Goal: Transaction & Acquisition: Purchase product/service

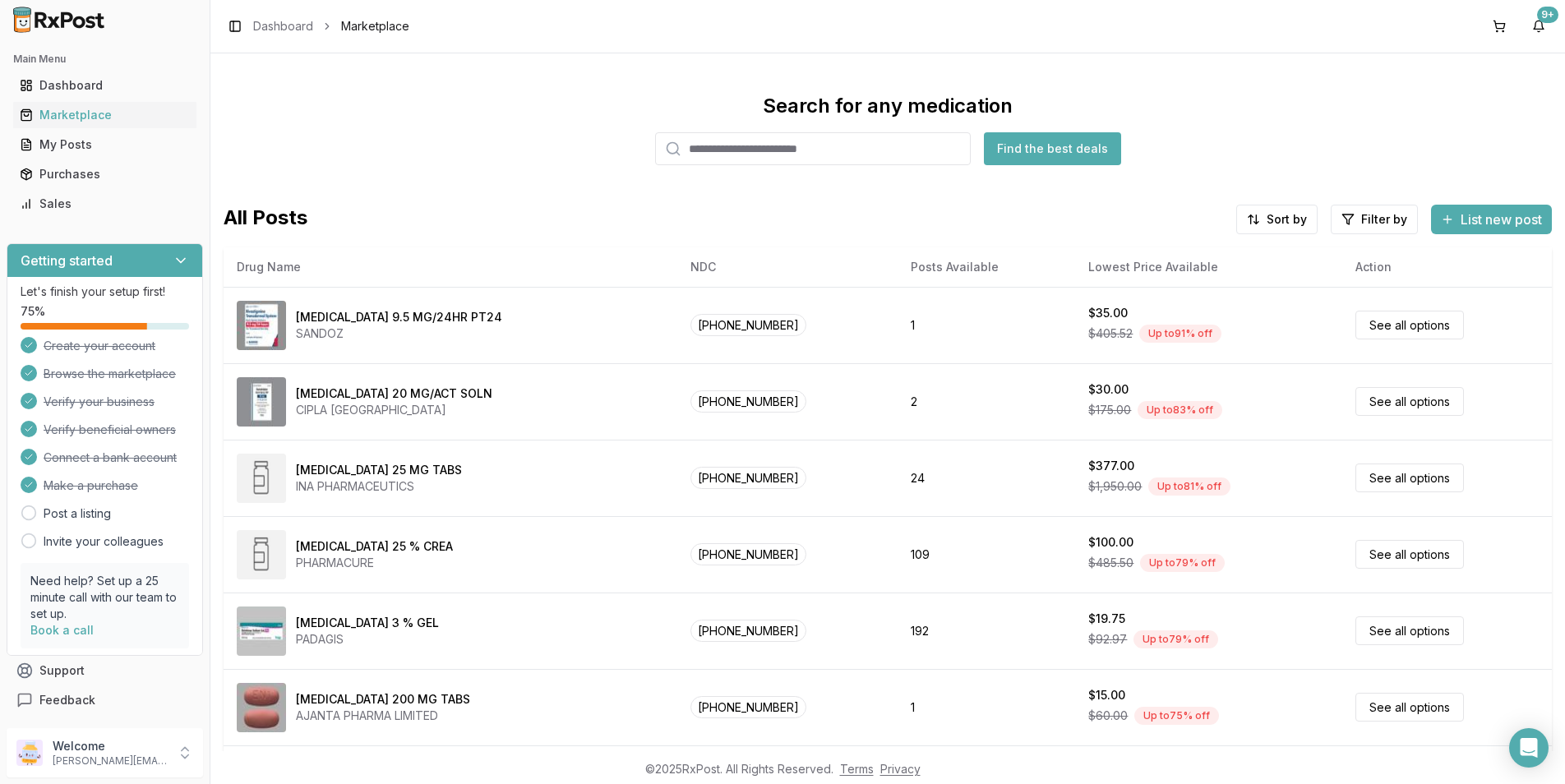
scroll to position [63, 0]
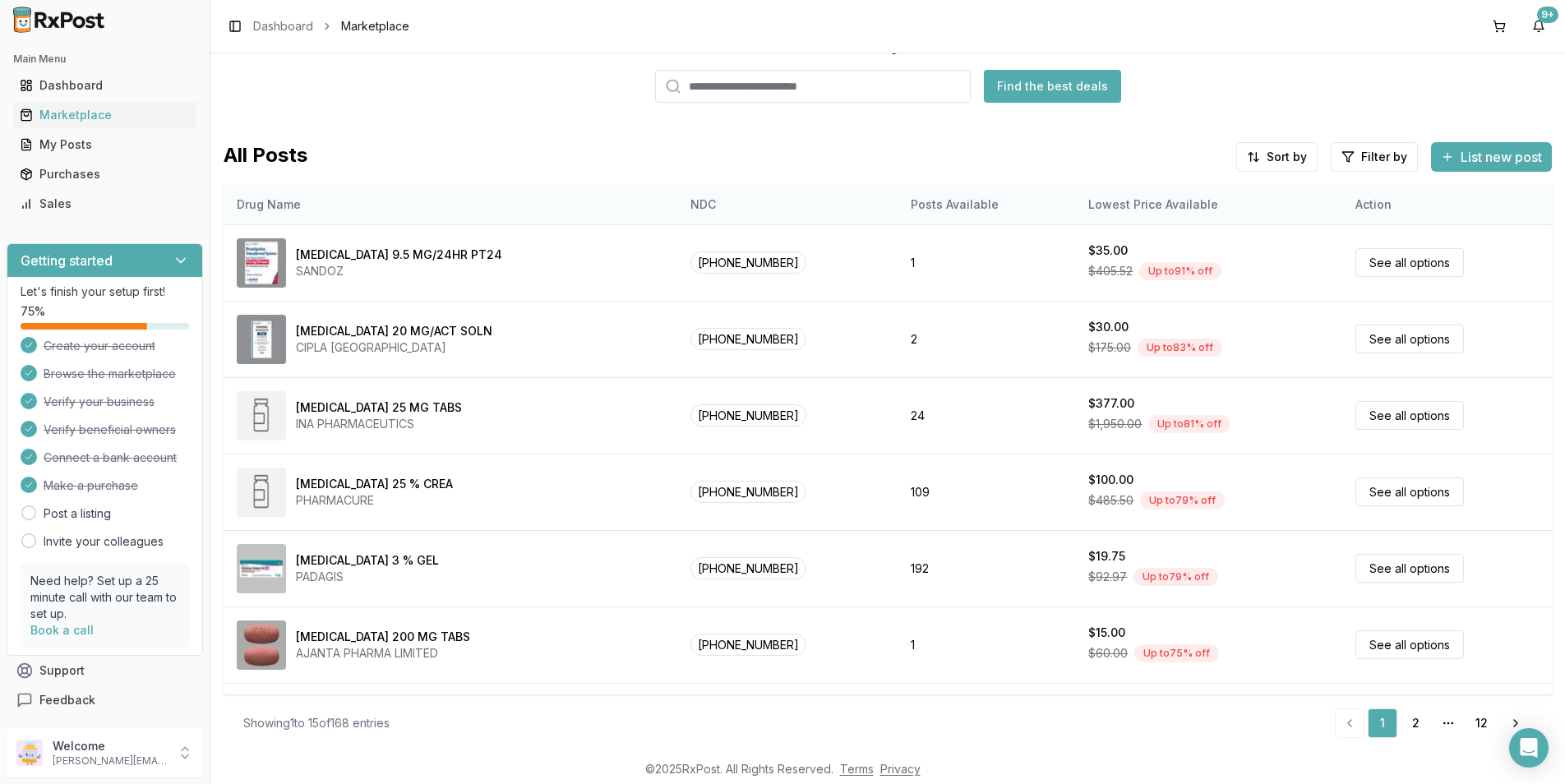
click at [316, 203] on th "Drug Name" at bounding box center [450, 204] width 454 height 39
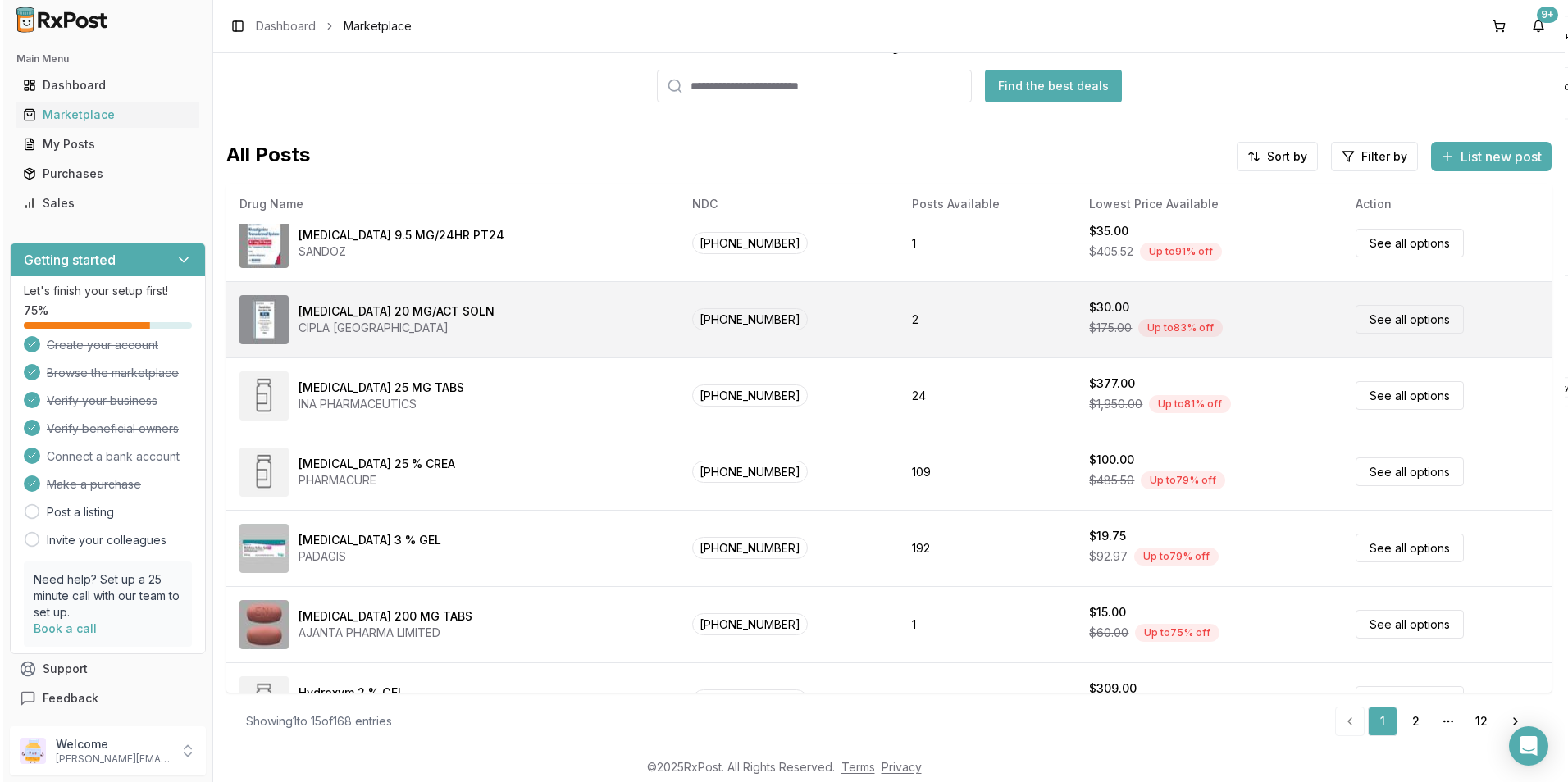
scroll to position [0, 0]
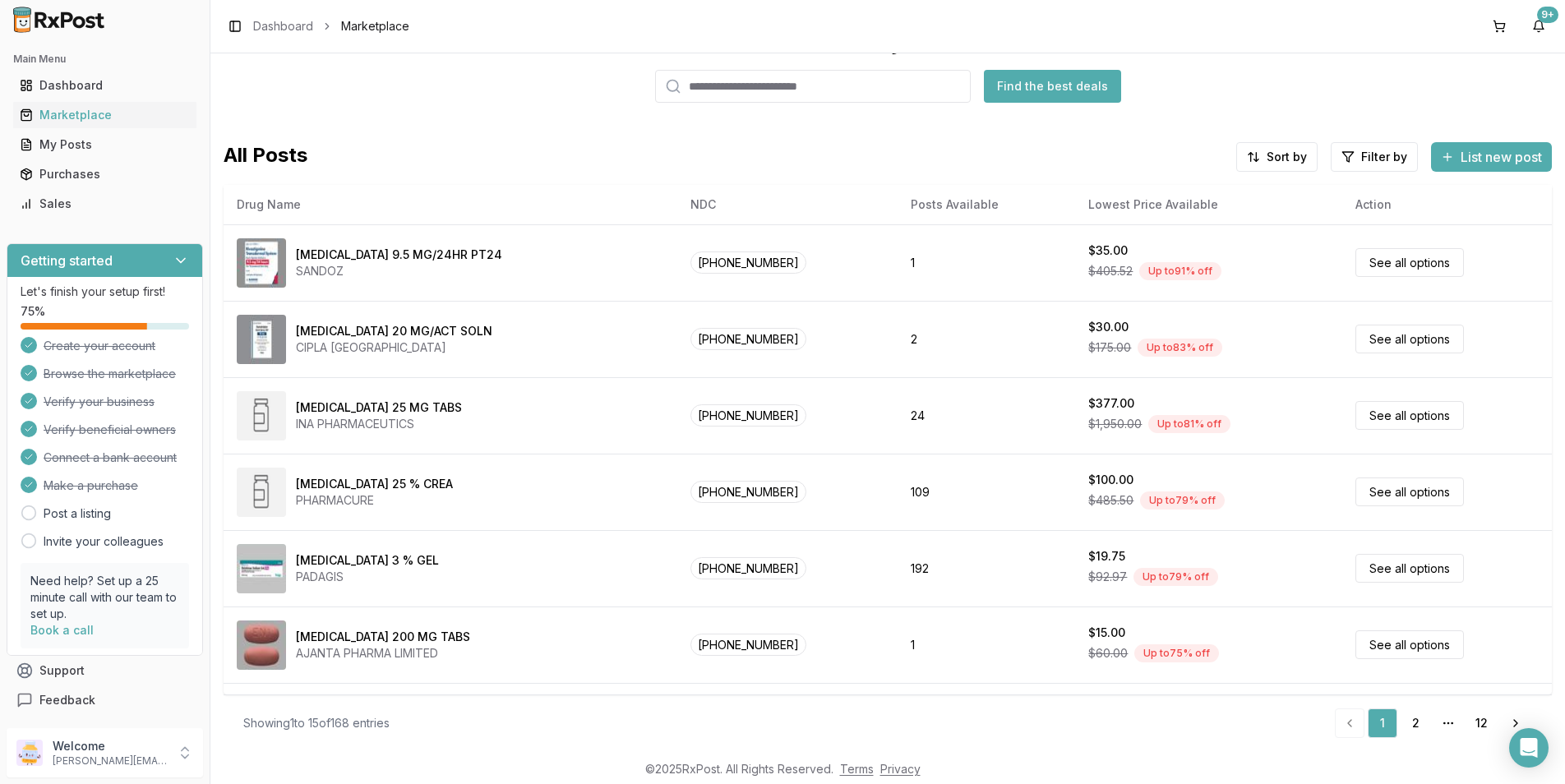
click at [706, 86] on input "search" at bounding box center [813, 86] width 315 height 33
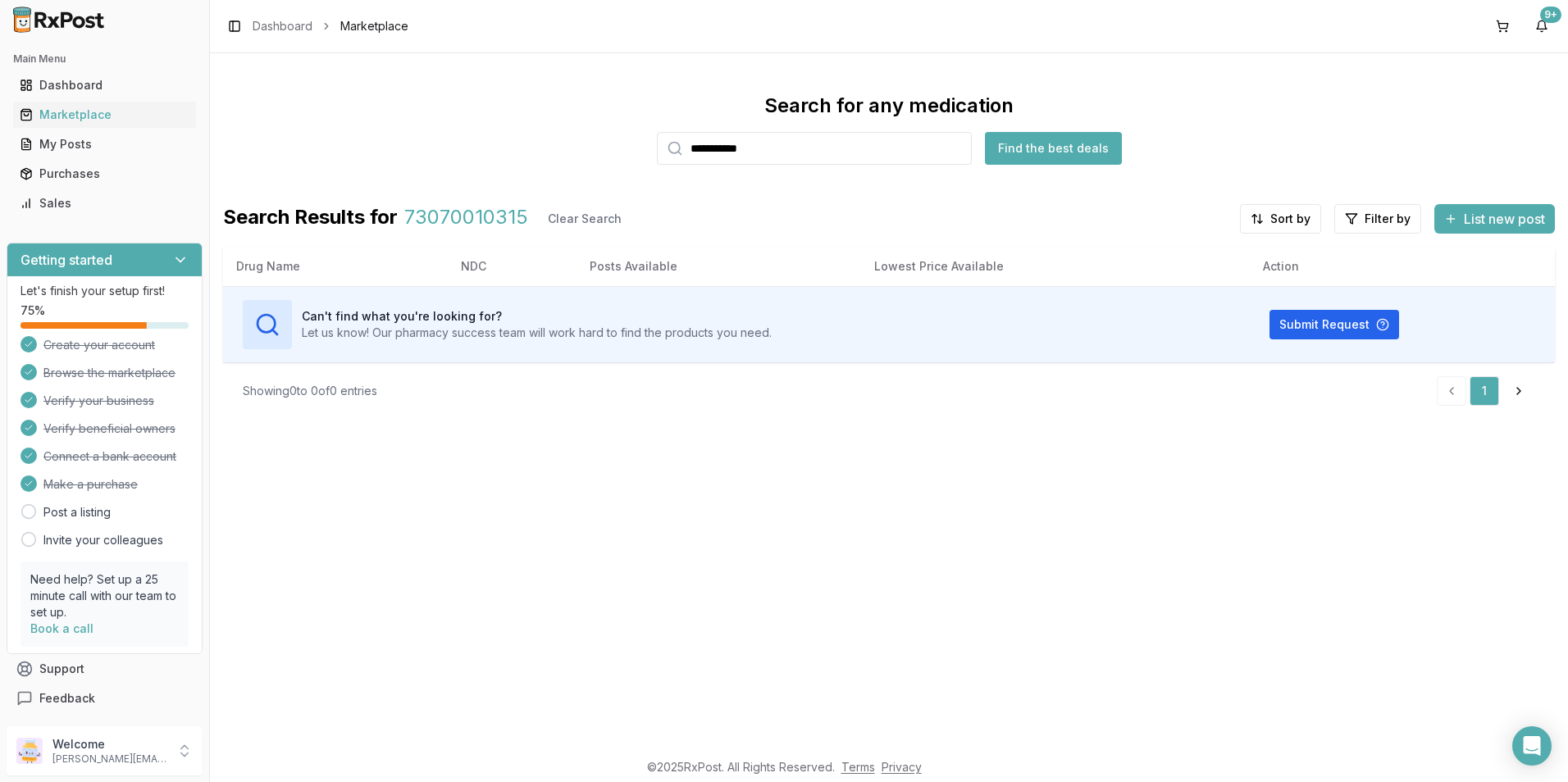
drag, startPoint x: 764, startPoint y: 147, endPoint x: 637, endPoint y: 146, distance: 127.0
click at [637, 146] on div "**********" at bounding box center [889, 128] width 1332 height 72
drag, startPoint x: 760, startPoint y: 148, endPoint x: 697, endPoint y: 150, distance: 63.0
click at [697, 150] on input "*********" at bounding box center [814, 148] width 315 height 32
type input "*"
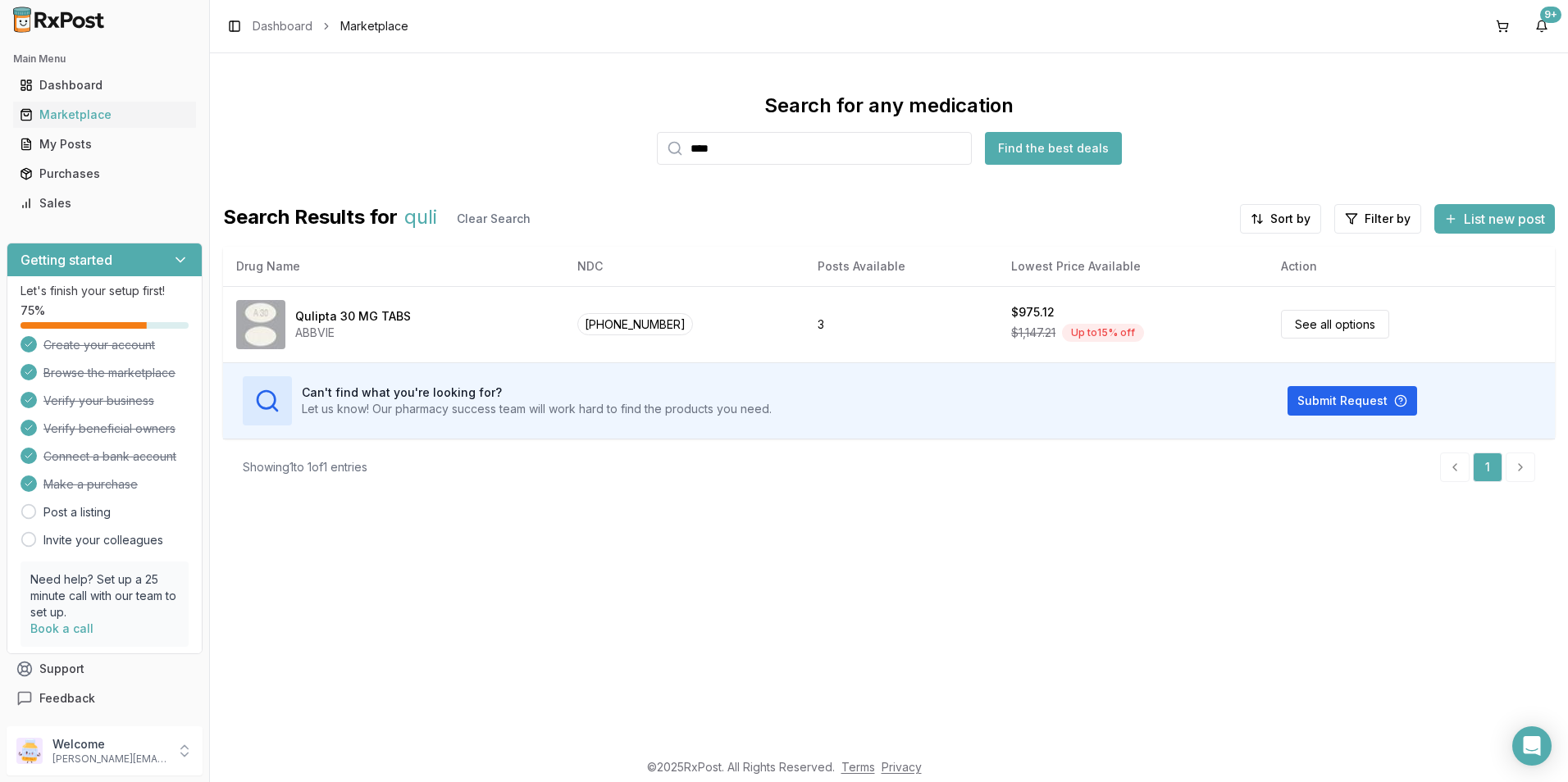
drag, startPoint x: 737, startPoint y: 158, endPoint x: 659, endPoint y: 154, distance: 78.1
click at [659, 154] on div "****" at bounding box center [814, 148] width 315 height 32
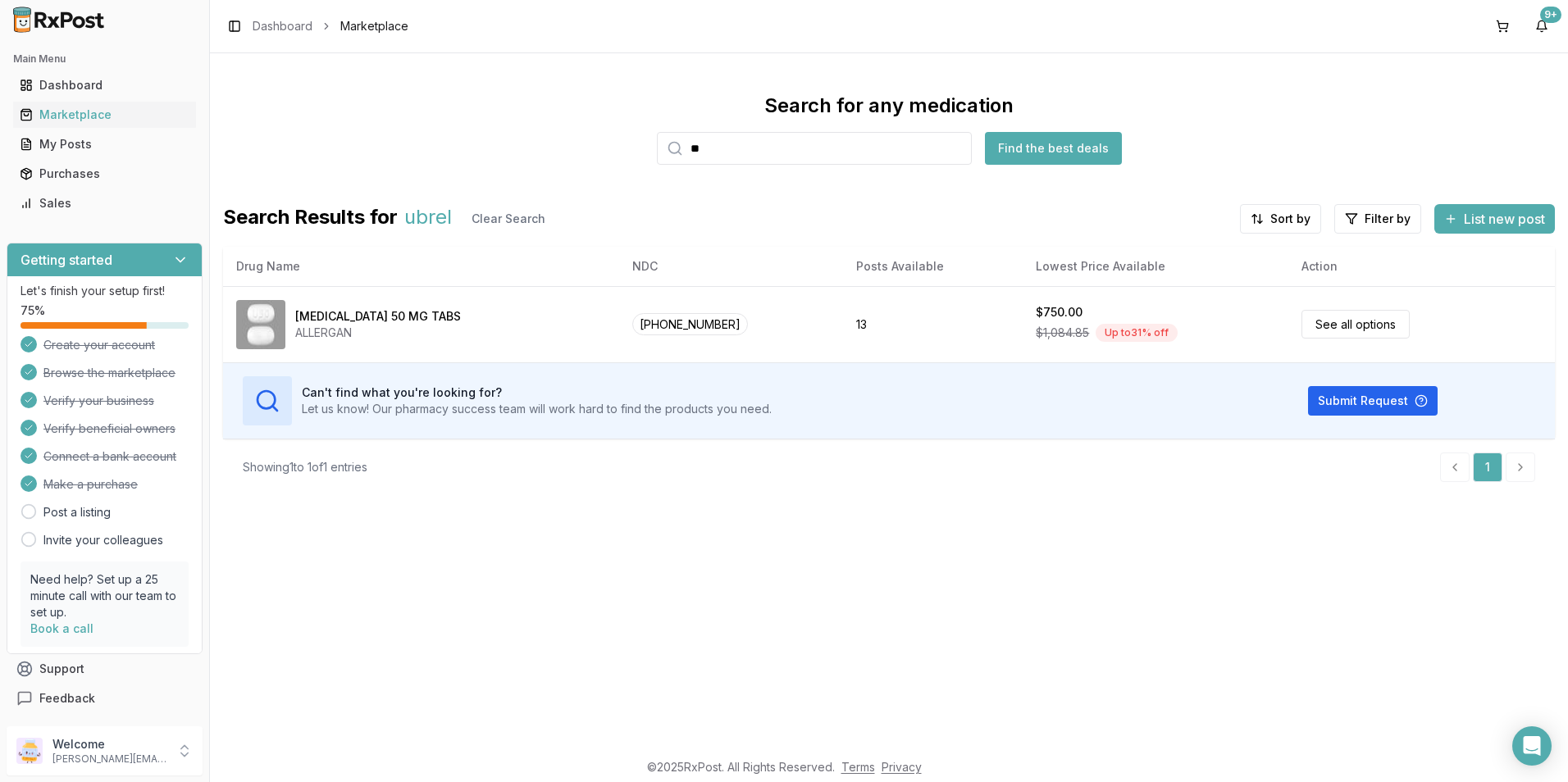
type input "*"
type input "*******"
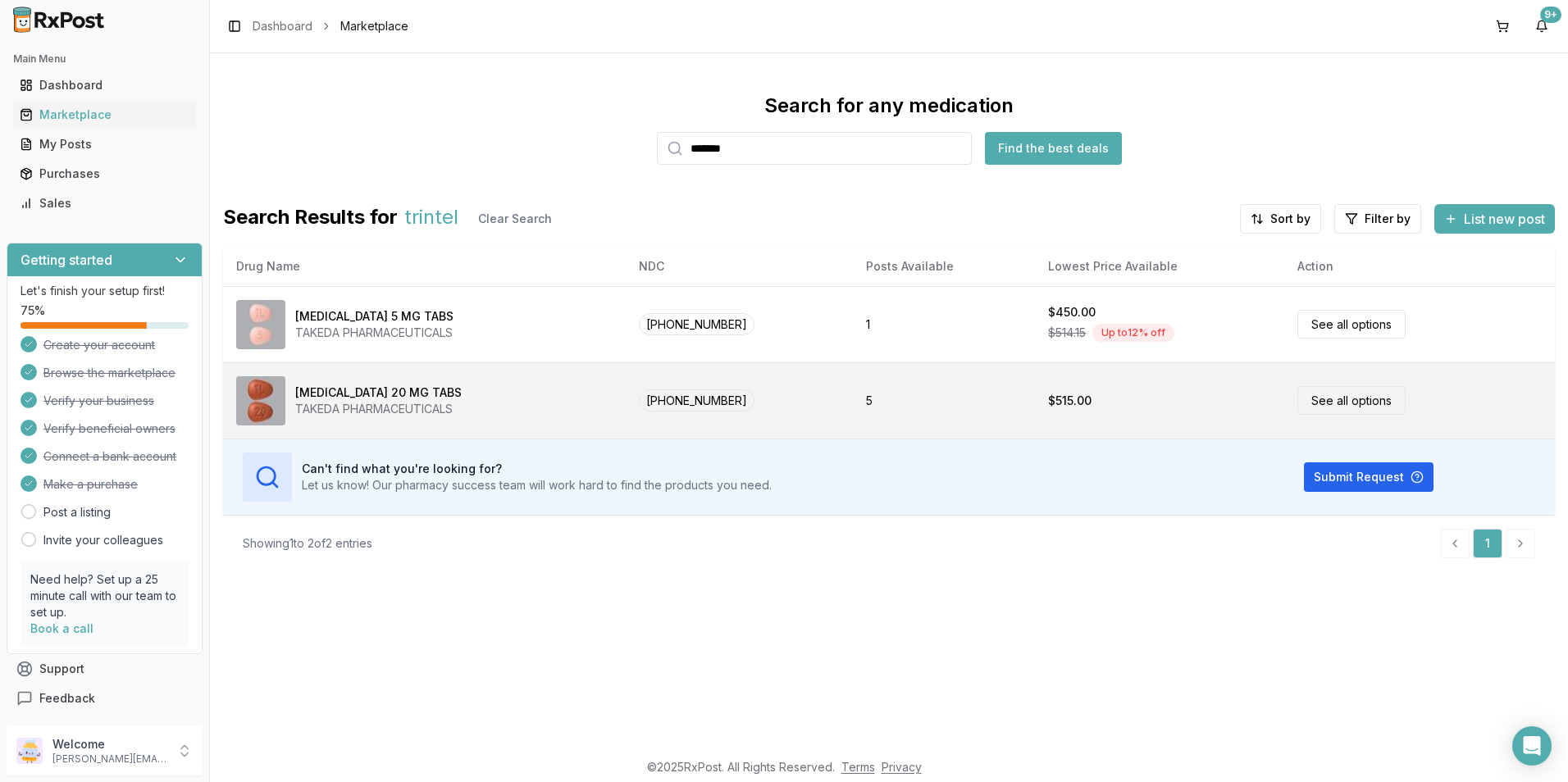
click at [1094, 399] on div "$515.00" at bounding box center [1159, 401] width 223 height 17
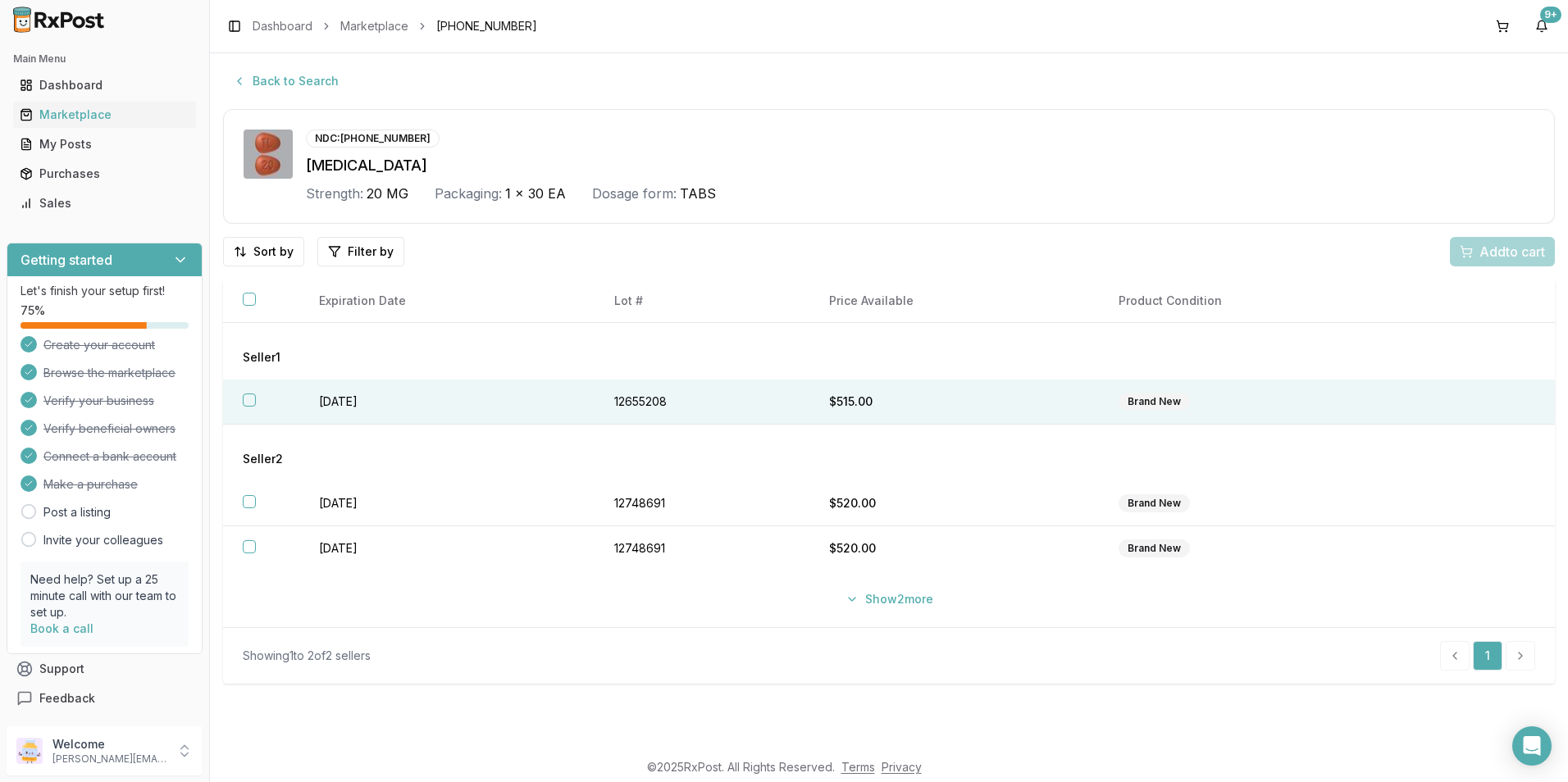
click at [246, 401] on button "button" at bounding box center [250, 400] width 13 height 13
click at [1482, 245] on span "Add 1 to cart" at bounding box center [1510, 252] width 72 height 20
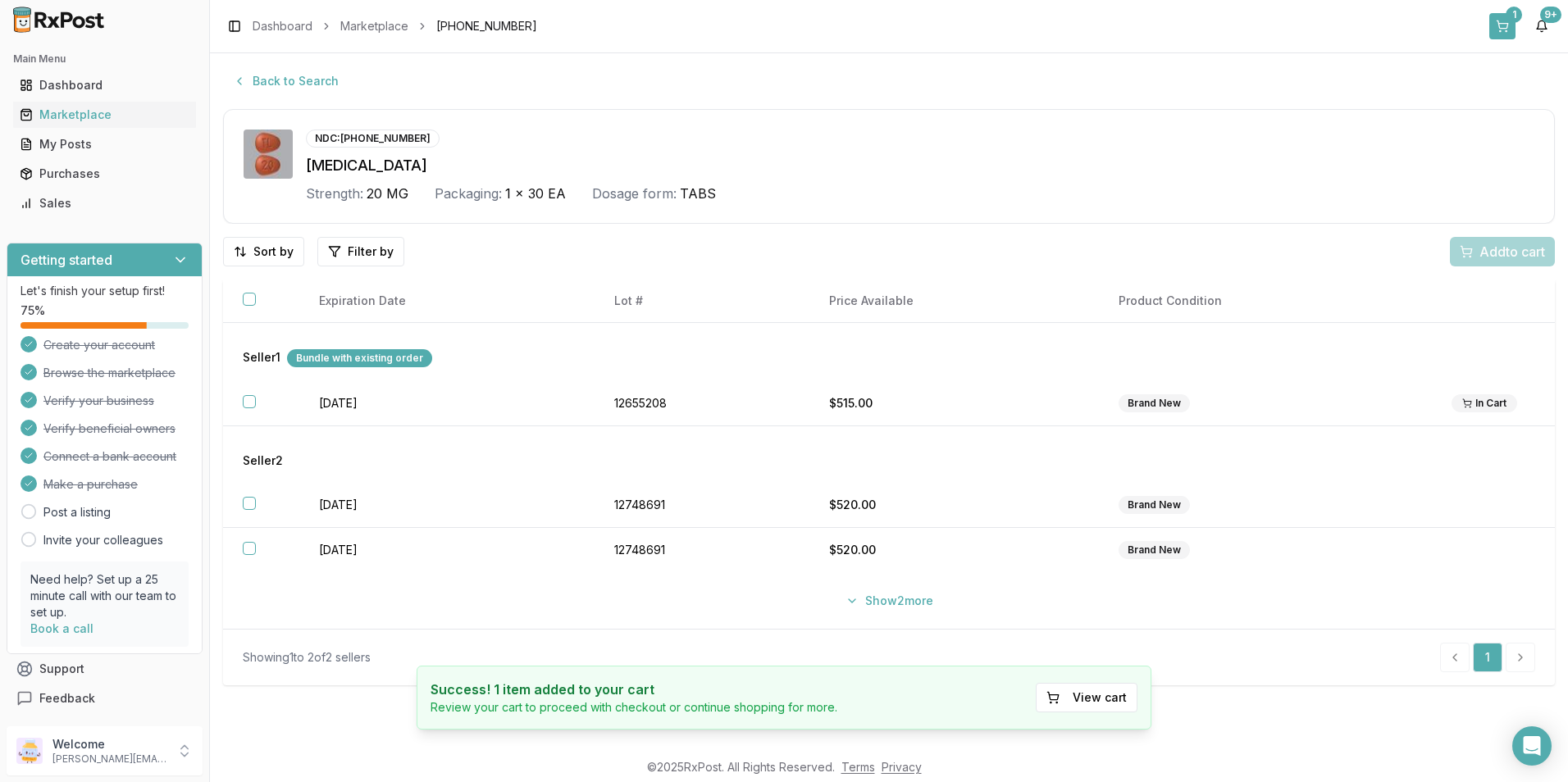
click at [1494, 27] on button "1" at bounding box center [1502, 27] width 27 height 27
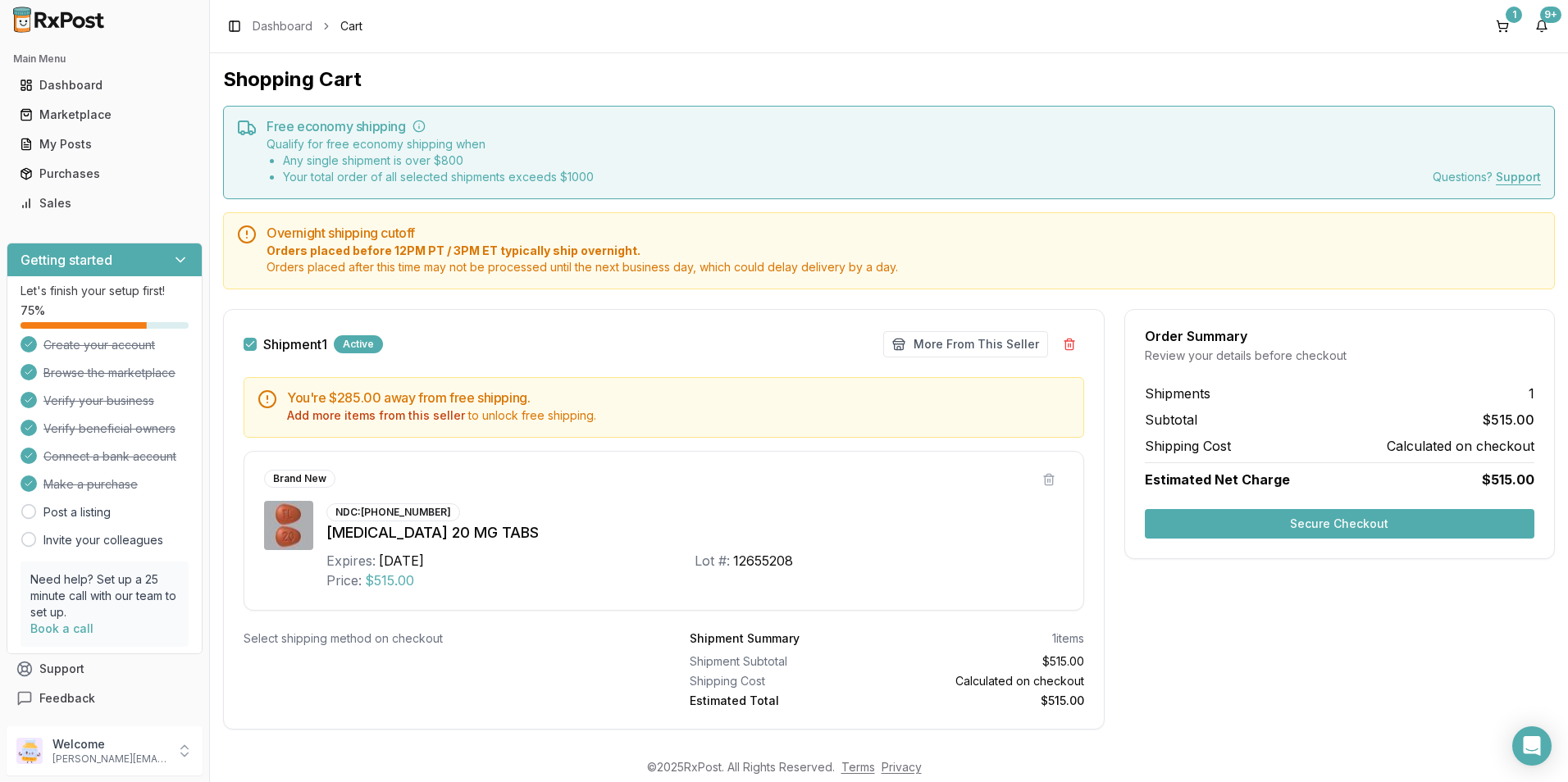
scroll to position [27, 0]
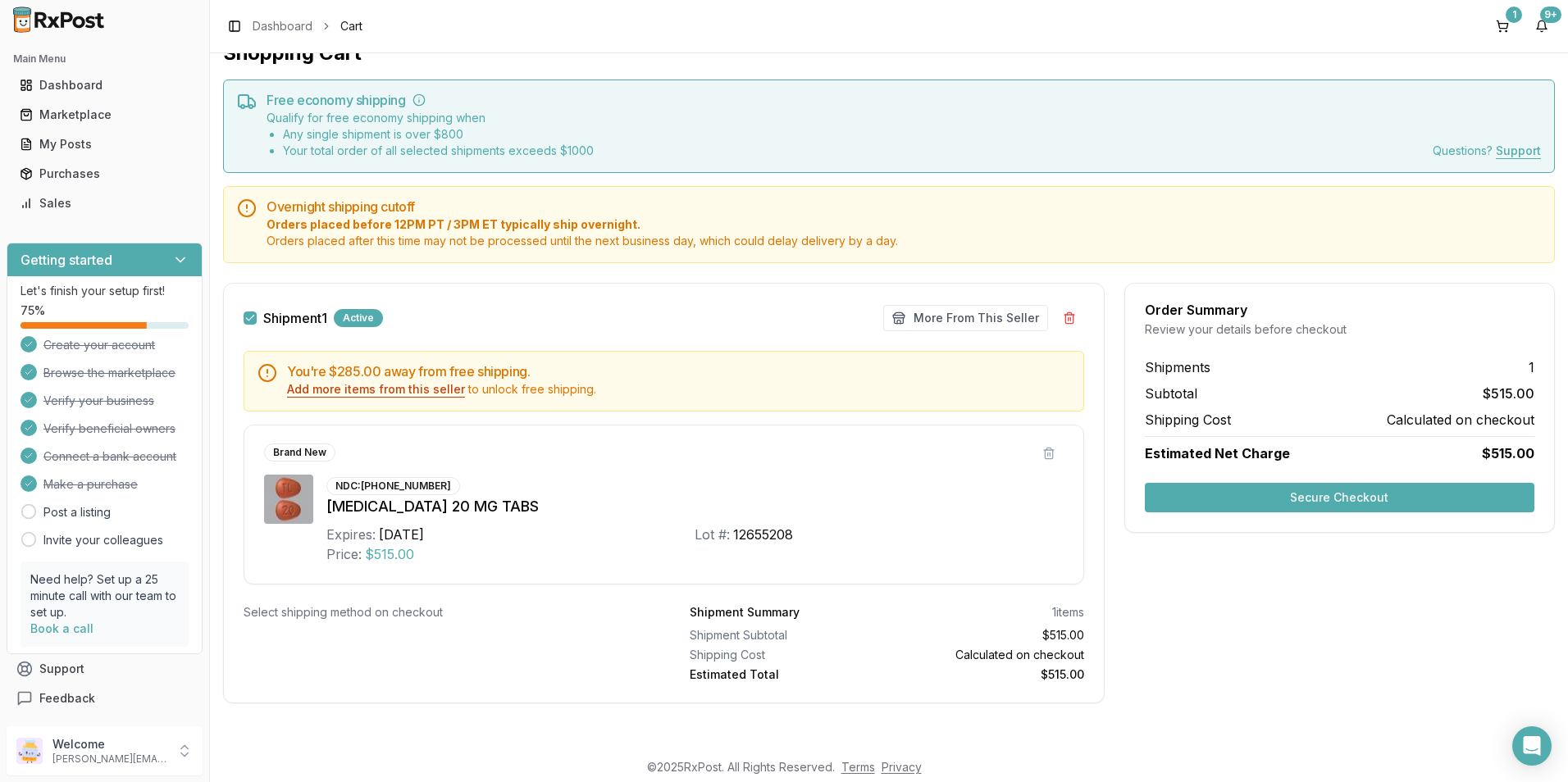
click at [355, 384] on button "Add more items from this seller" at bounding box center [376, 389] width 178 height 17
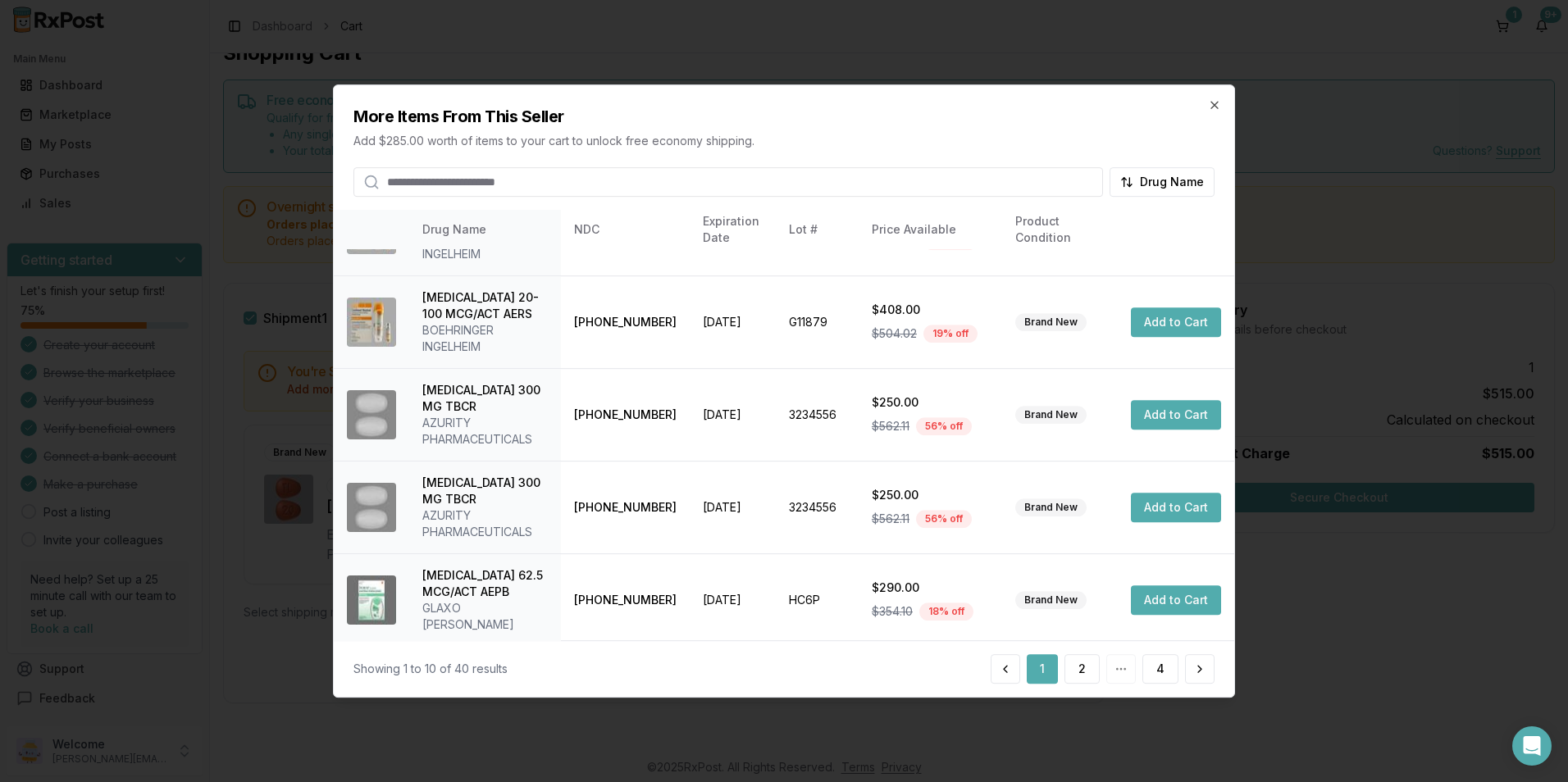
scroll to position [404, 0]
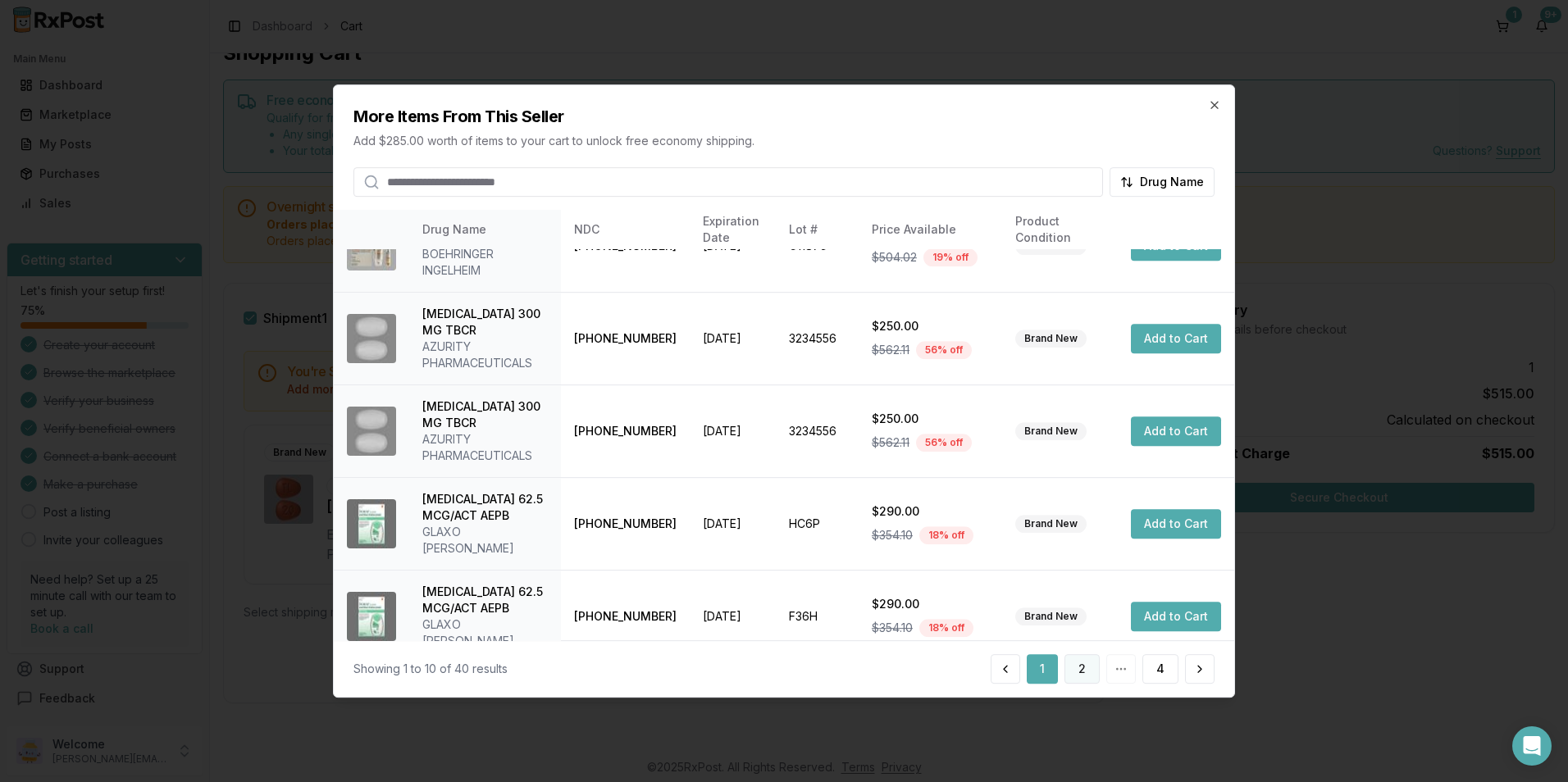
click at [1089, 666] on button "2" at bounding box center [1082, 668] width 35 height 29
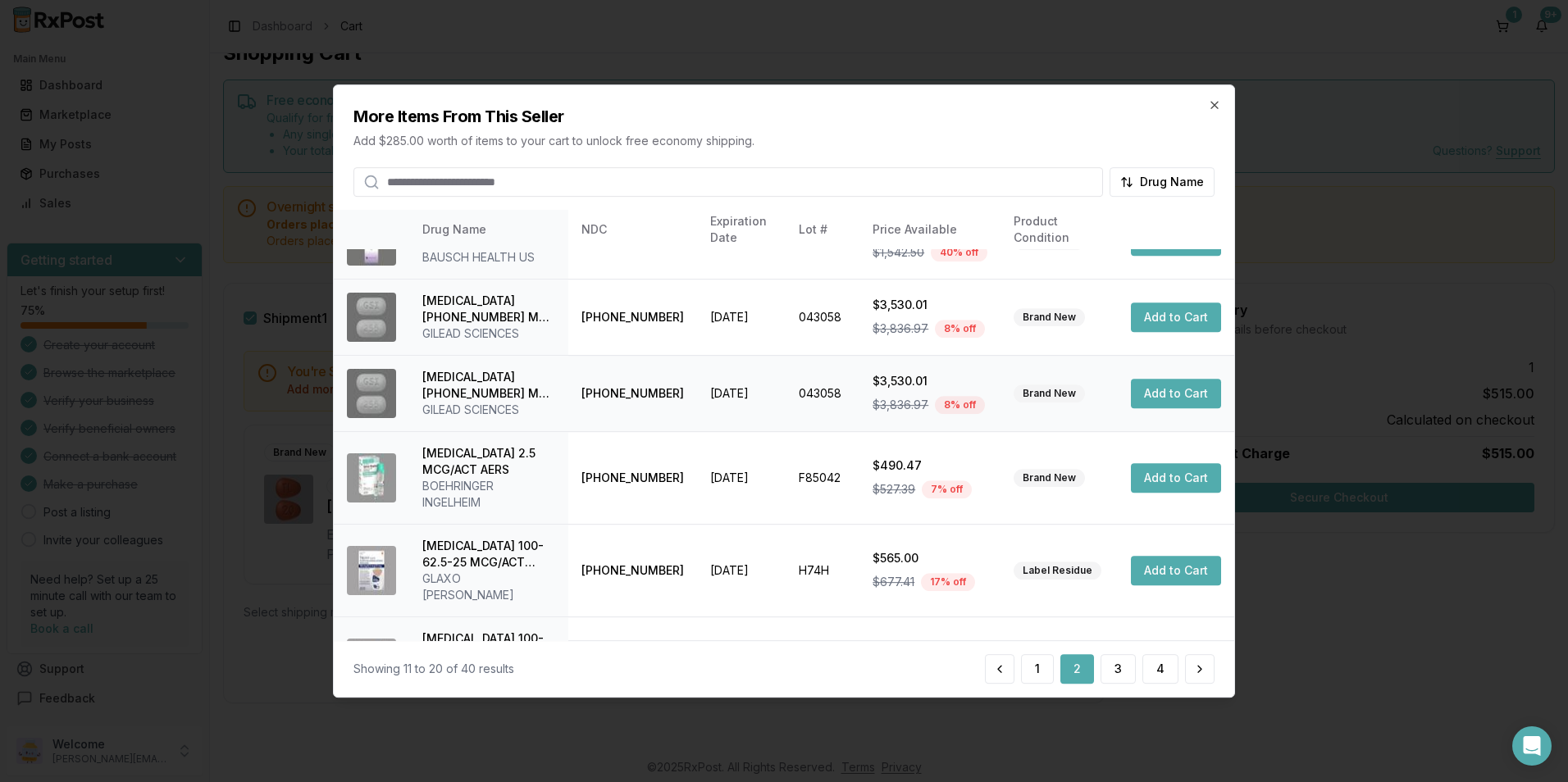
scroll to position [388, 0]
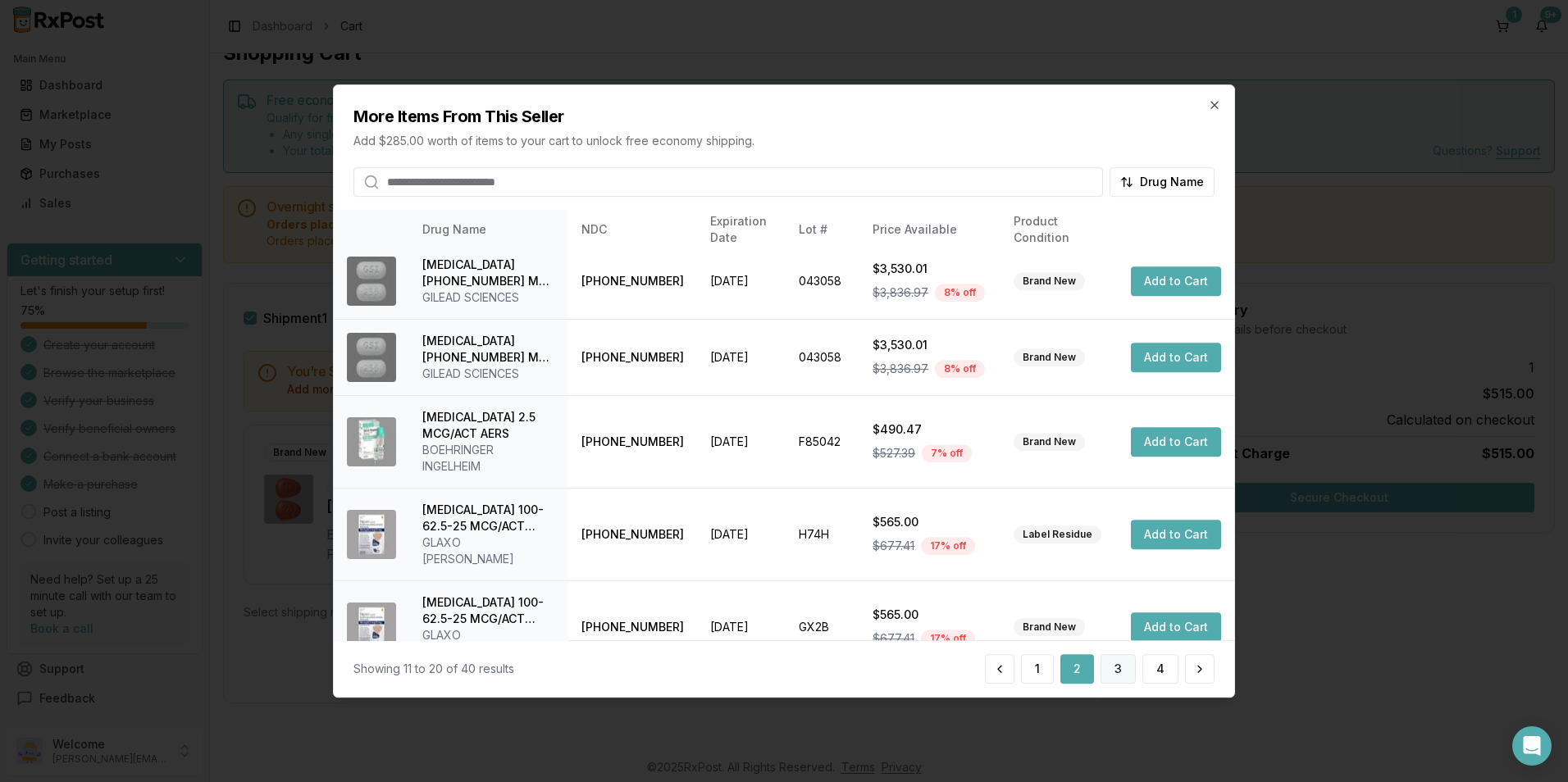
click at [1113, 672] on button "3" at bounding box center [1118, 668] width 35 height 29
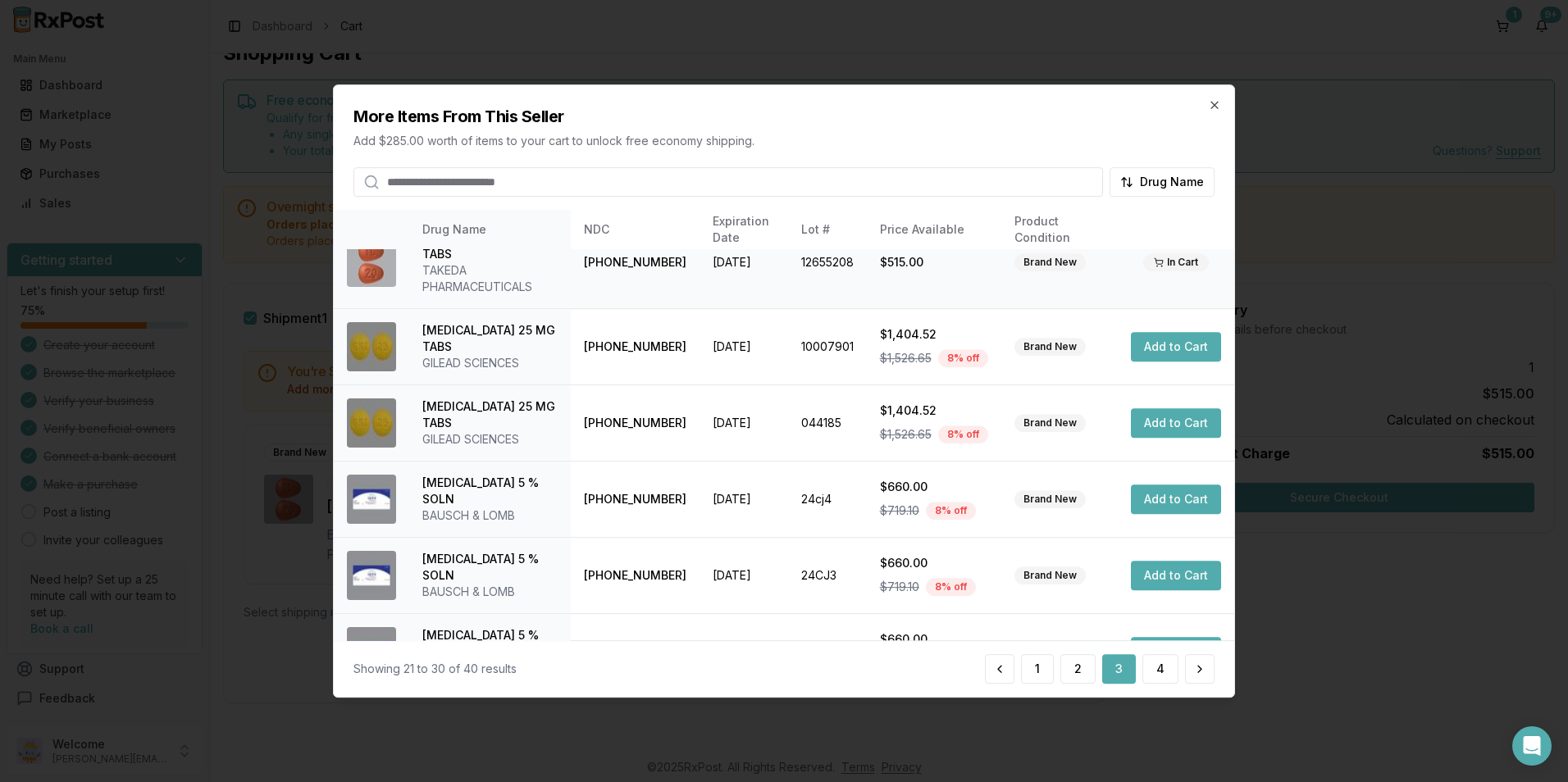
scroll to position [371, 0]
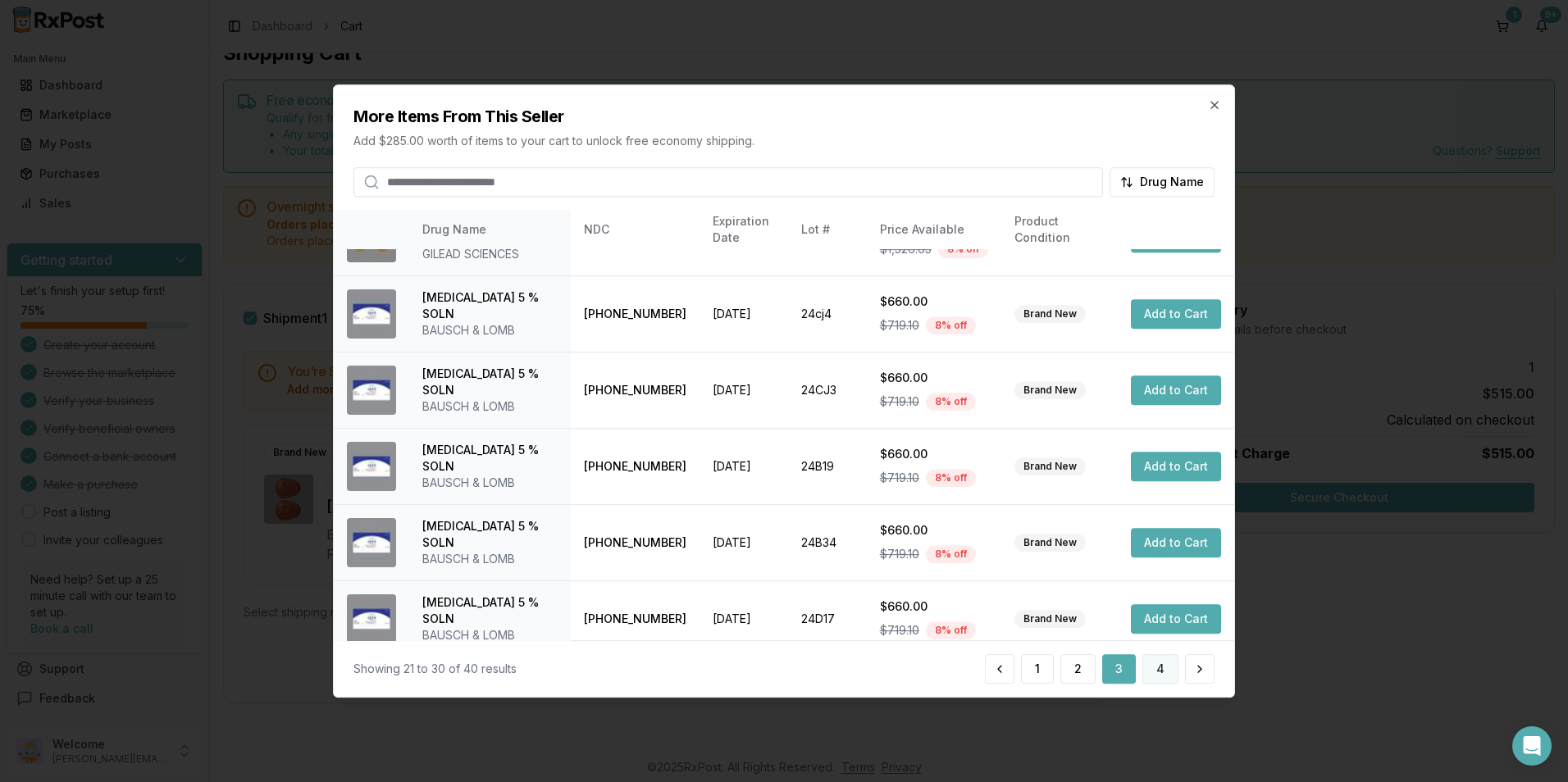
click at [1151, 672] on button "4" at bounding box center [1160, 668] width 36 height 29
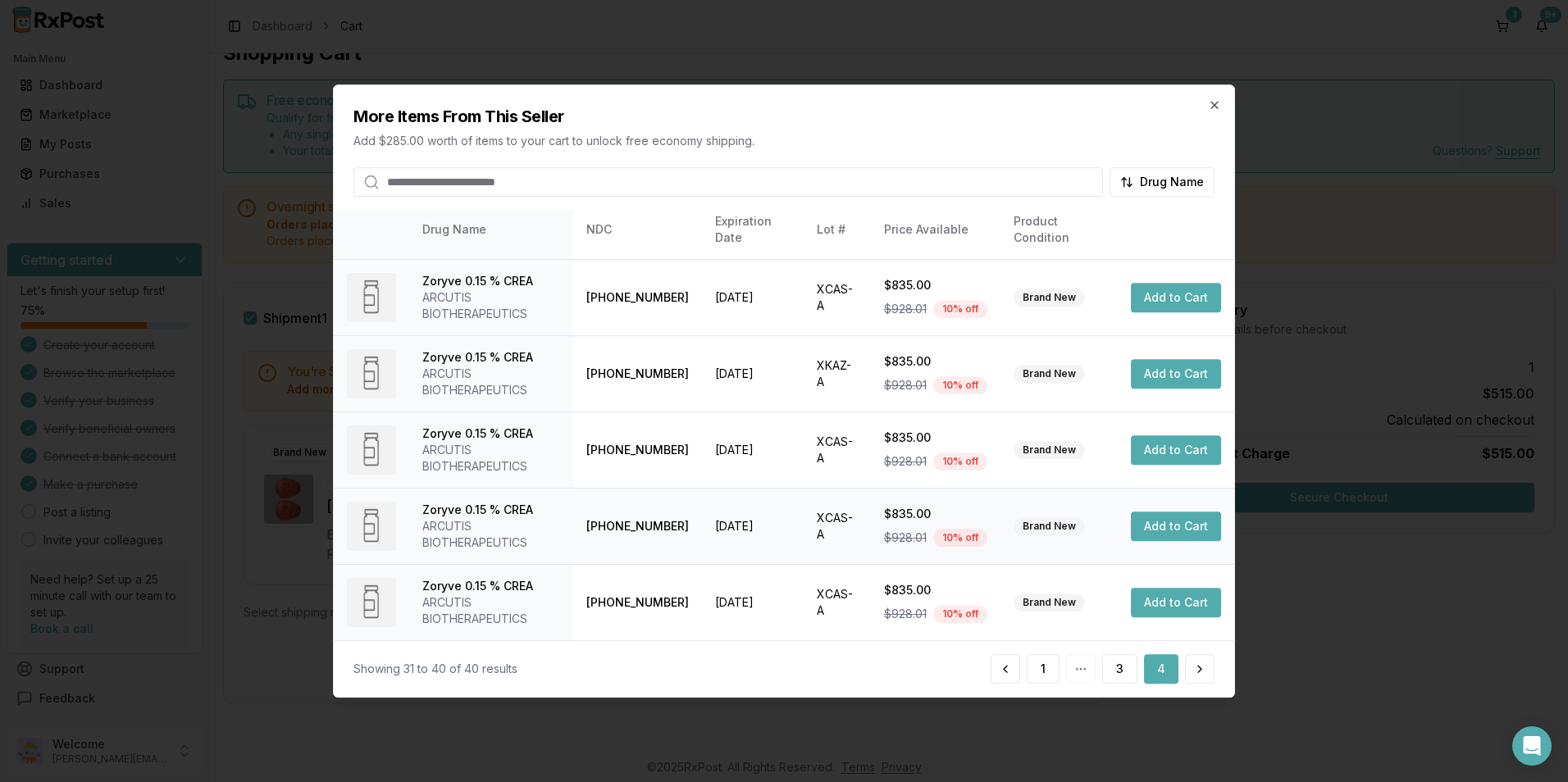
scroll to position [0, 0]
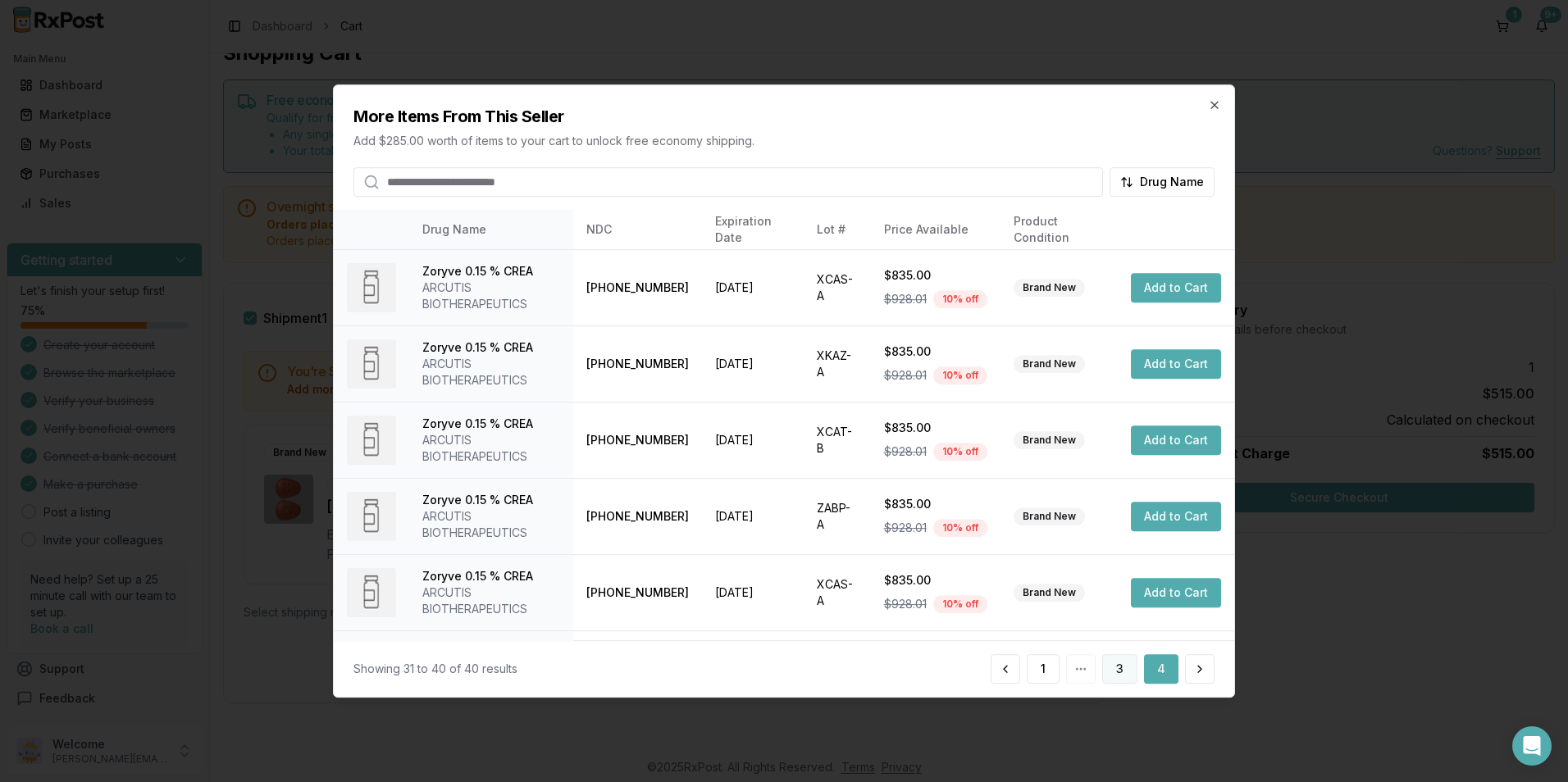
click at [1123, 666] on button "3" at bounding box center [1119, 668] width 35 height 29
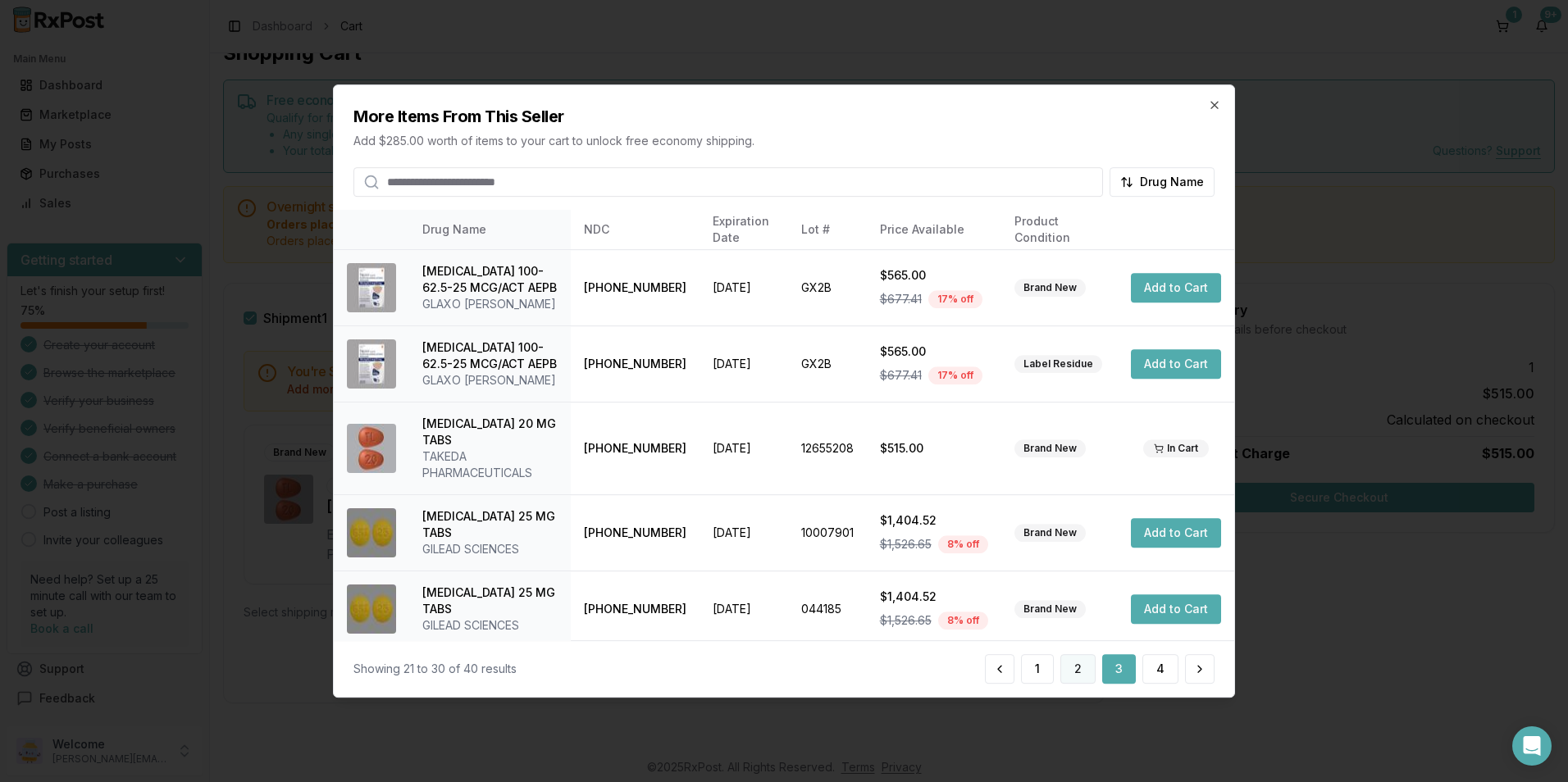
click at [1068, 673] on button "2" at bounding box center [1078, 668] width 35 height 29
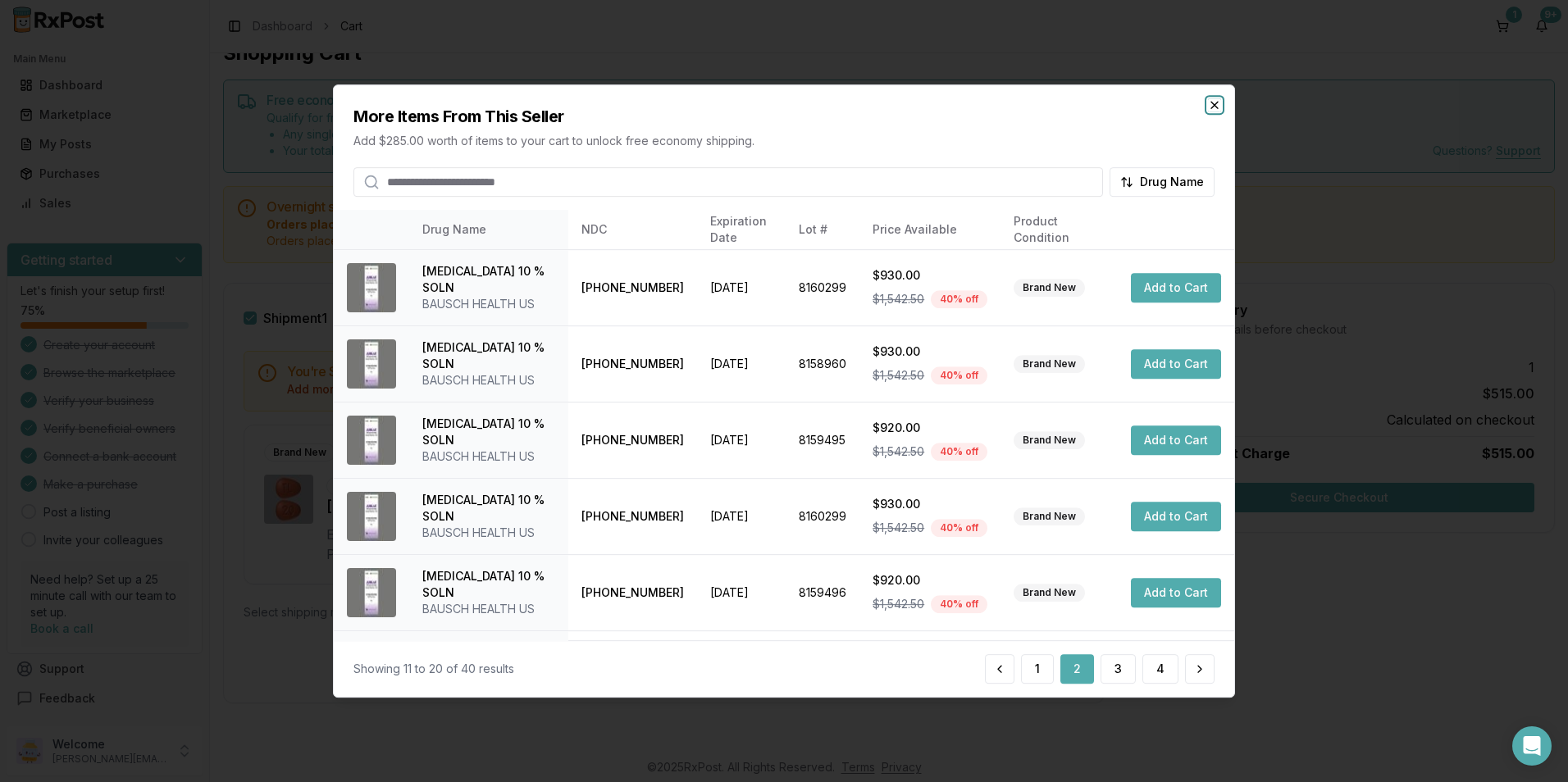
click at [1212, 100] on icon "button" at bounding box center [1214, 105] width 13 height 13
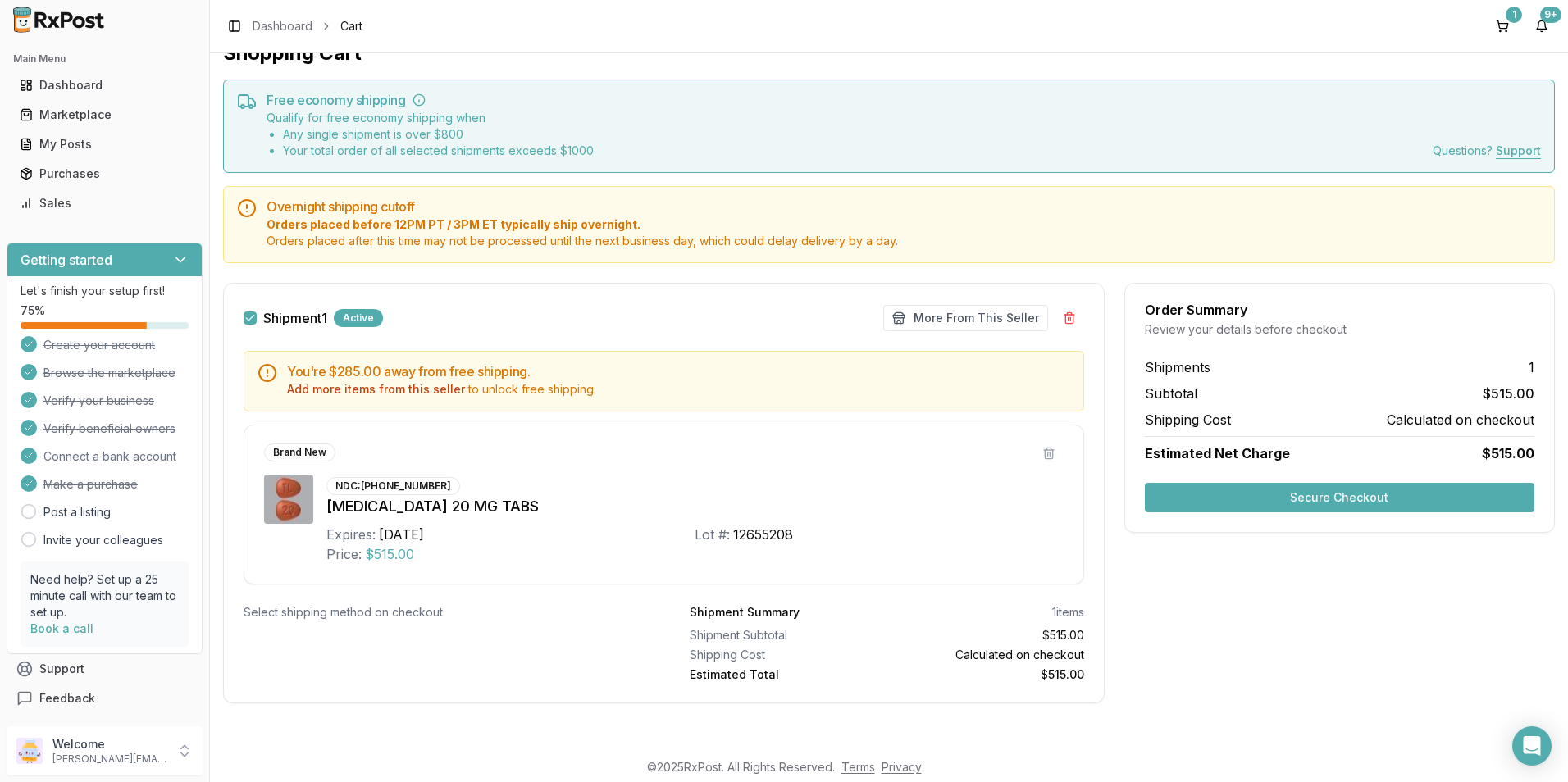
click at [1178, 488] on button "Secure Checkout" at bounding box center [1340, 497] width 390 height 29
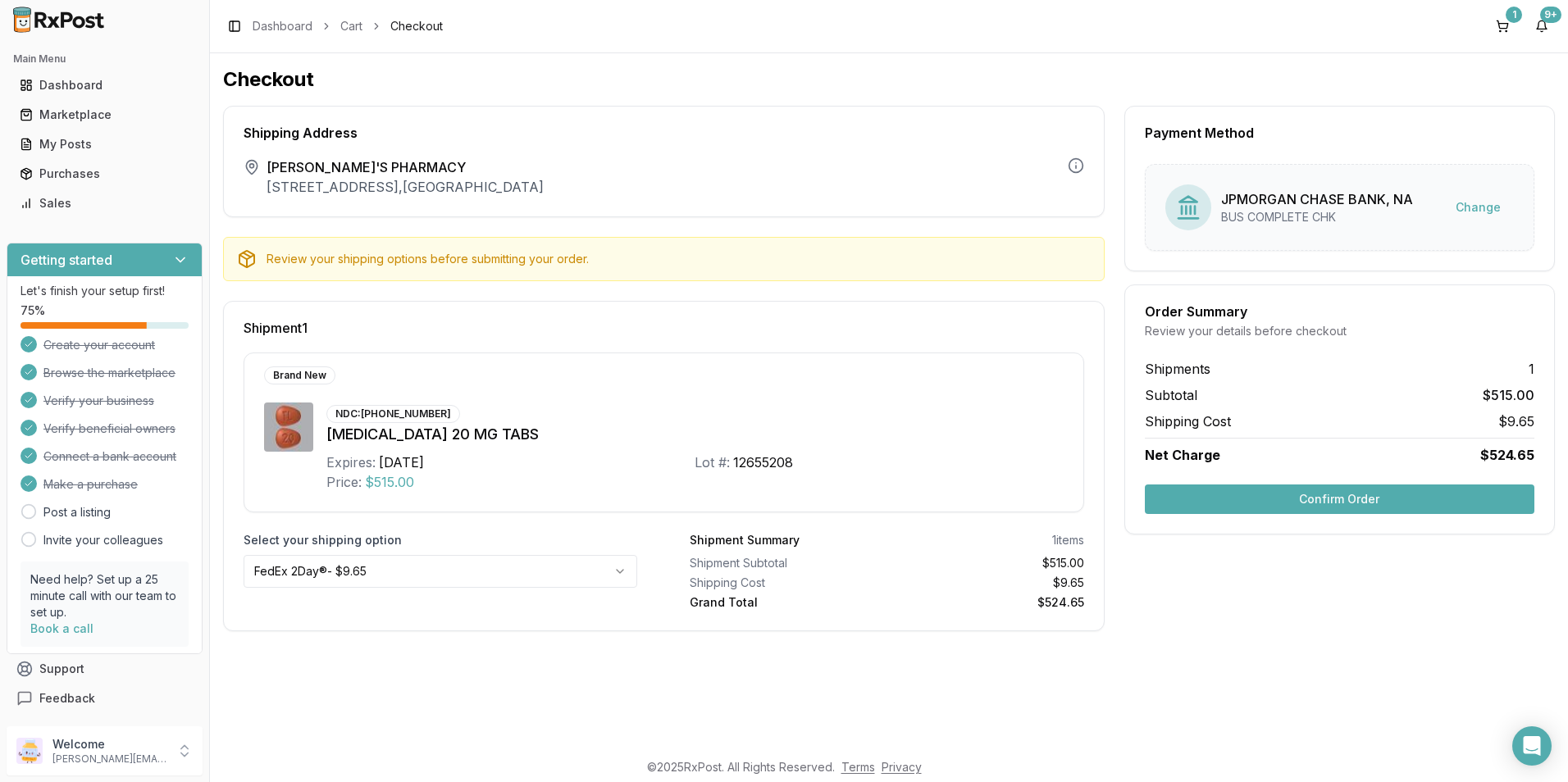
click at [652, 321] on div "Shipment 1 Brand New NDC: [PHONE_NUMBER] [MEDICAL_DATA] 20 MG TABS Expires: [DA…" at bounding box center [663, 466] width 881 height 330
